Goal: Find specific fact: Find specific page/section

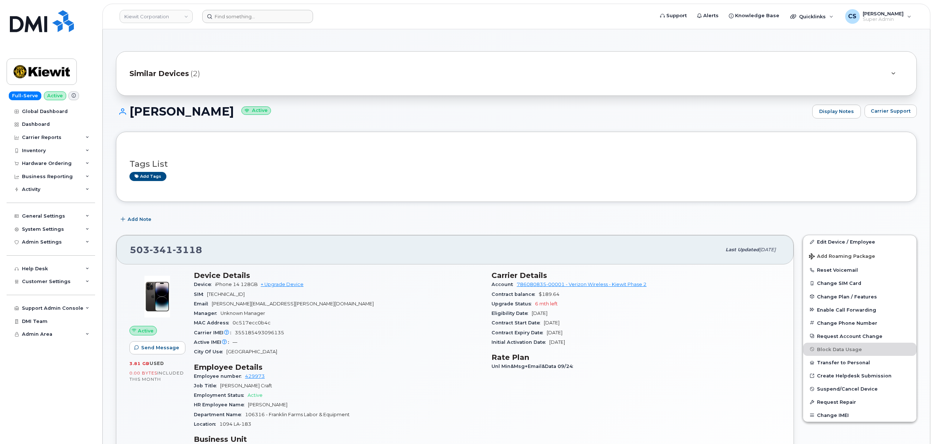
scroll to position [195, 0]
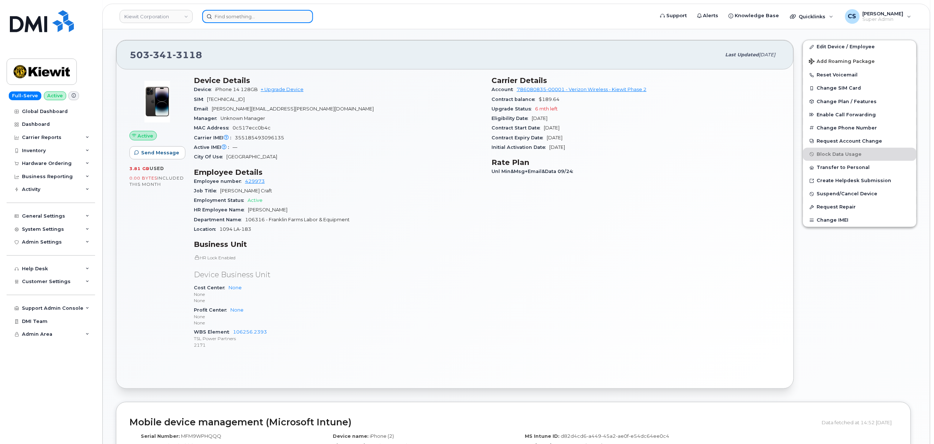
click at [239, 12] on input at bounding box center [257, 16] width 111 height 13
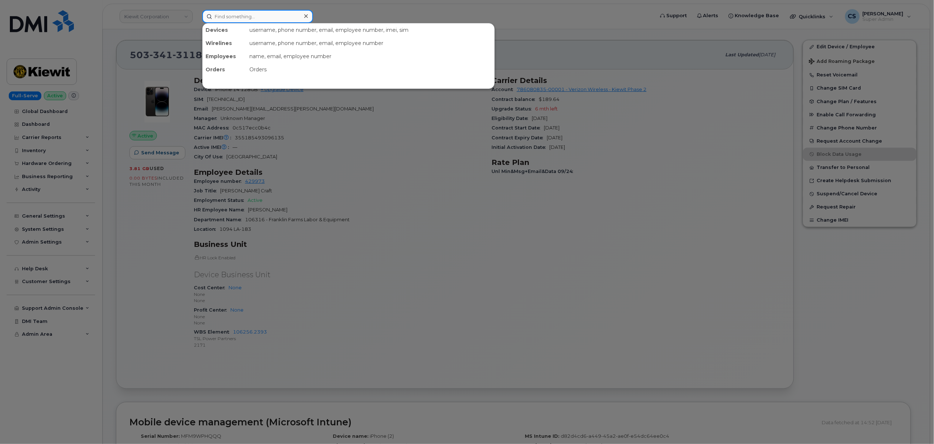
paste input "7782318597"
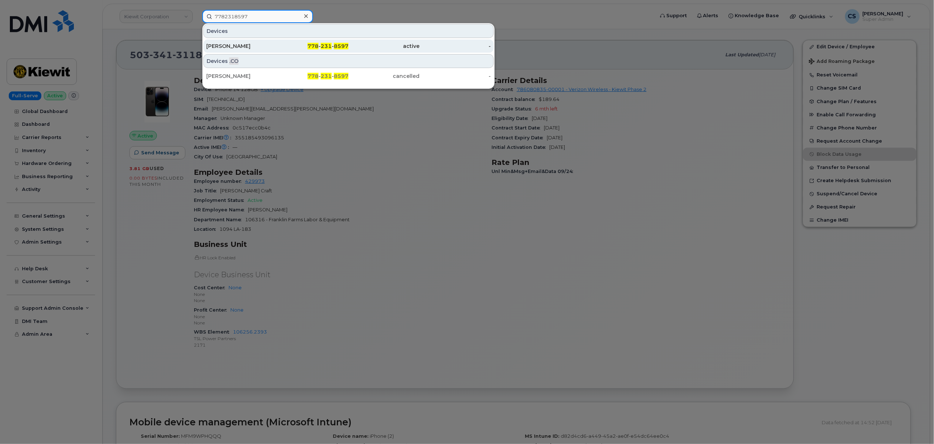
type input "7782318597"
click at [229, 45] on div "[PERSON_NAME]" at bounding box center [241, 45] width 71 height 7
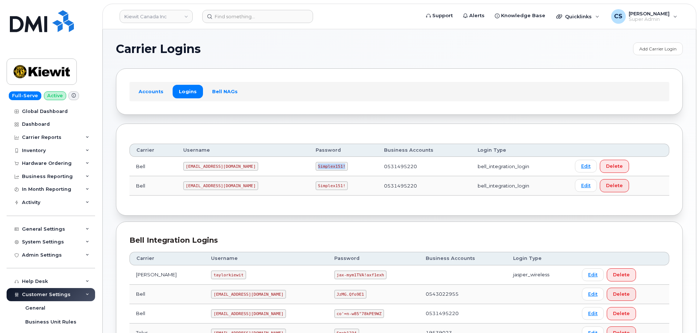
drag, startPoint x: 319, startPoint y: 165, endPoint x: 294, endPoint y: 169, distance: 24.4
click at [316, 169] on code "Simplex151!" at bounding box center [332, 166] width 33 height 9
copy code "Simplex151!"
